Goal: Transaction & Acquisition: Purchase product/service

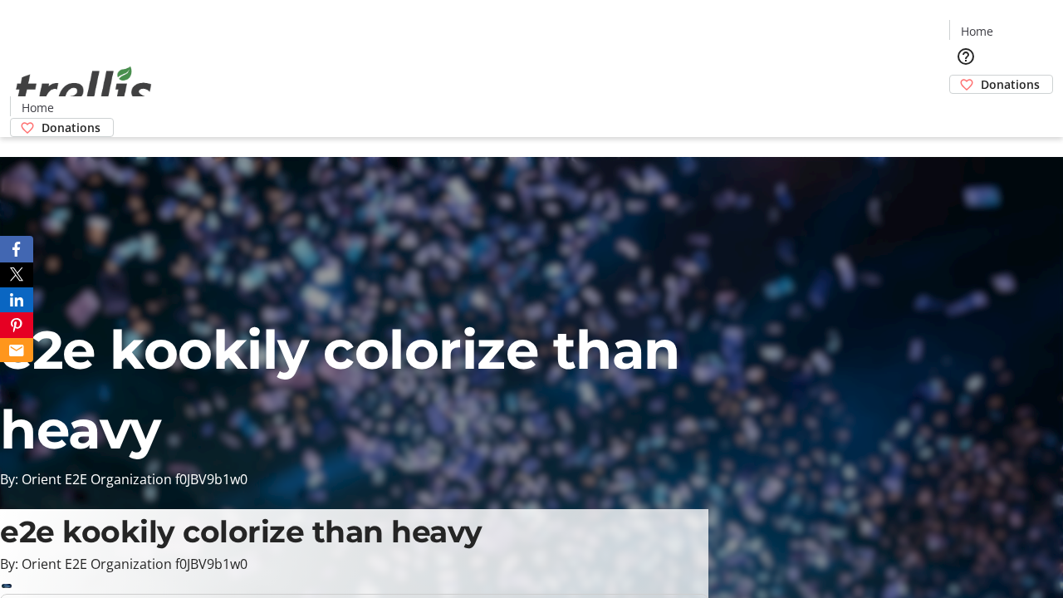
click at [981, 76] on span "Donations" at bounding box center [1010, 84] width 59 height 17
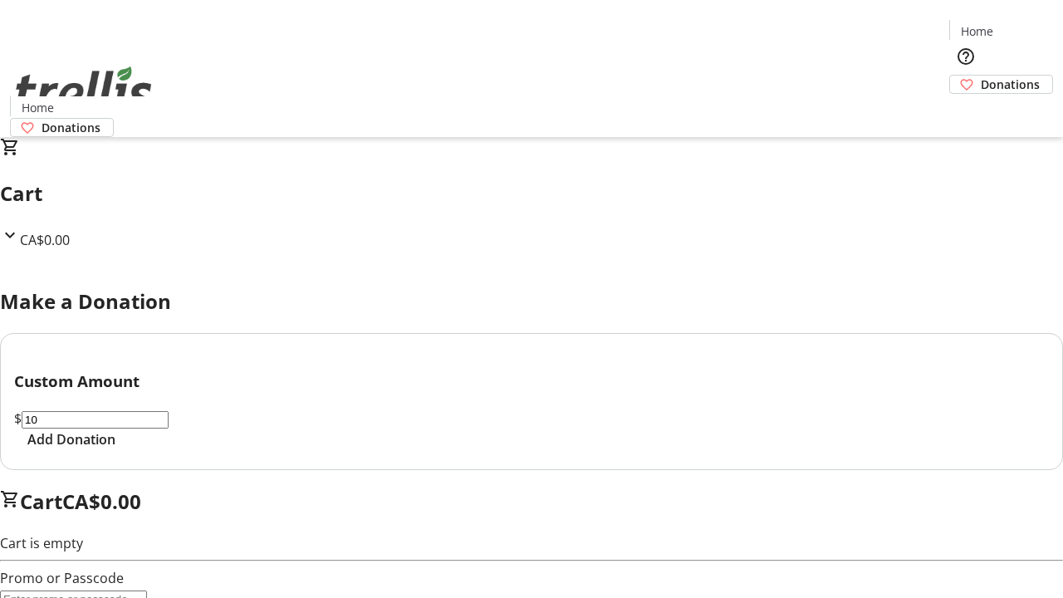
click at [115, 449] on span "Add Donation" at bounding box center [71, 439] width 88 height 20
